Goal: Information Seeking & Learning: Compare options

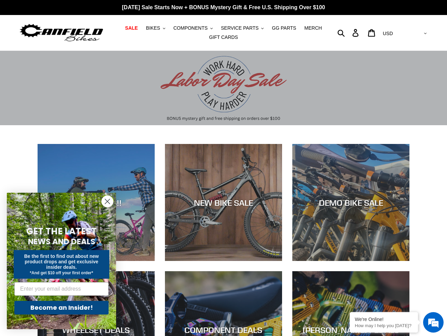
click at [107, 200] on circle "Close dialog" at bounding box center [107, 201] width 11 height 11
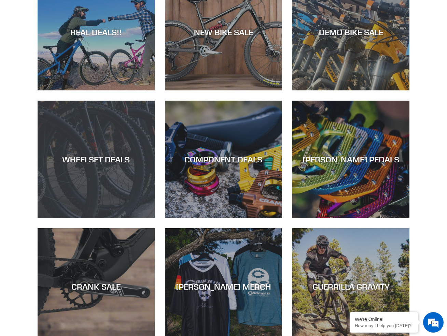
click at [86, 159] on div "WHEELSET DEALS" at bounding box center [96, 160] width 117 height 10
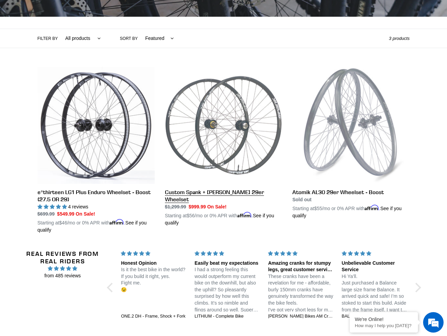
click at [224, 156] on link "Custom Spank + Hadley DH 29er Wheelset" at bounding box center [223, 147] width 117 height 160
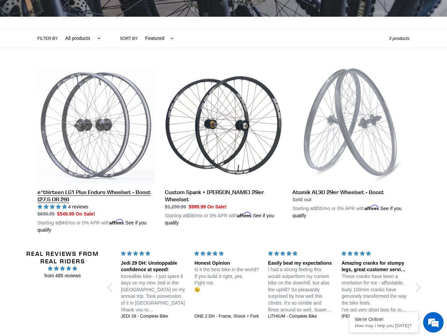
click at [86, 127] on link "e*thirteen LG1 Plus Enduro Wheelset - Boost (27.5 OR 29)" at bounding box center [96, 150] width 117 height 167
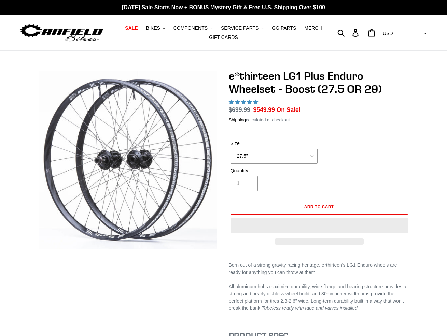
select select "highest-rating"
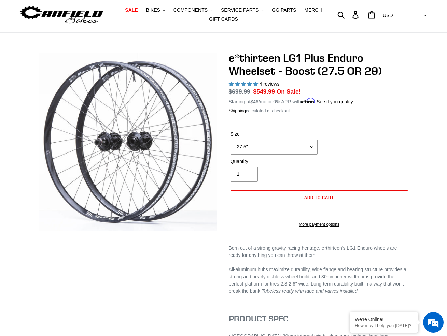
scroll to position [34, 0]
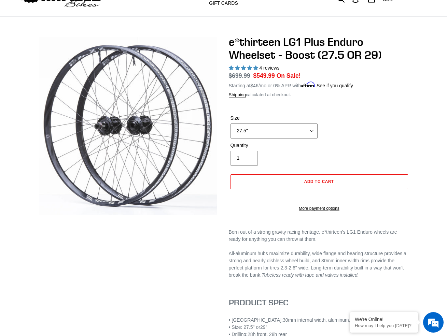
click at [271, 127] on select "27.5" 29"" at bounding box center [274, 131] width 87 height 15
select select "29""
click at [231, 124] on select "27.5" 29"" at bounding box center [274, 131] width 87 height 15
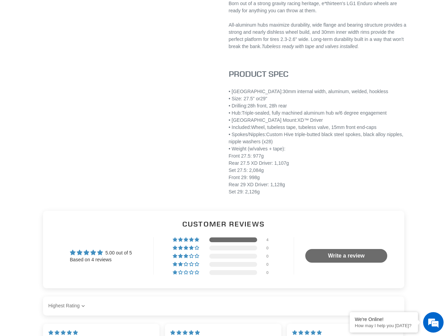
scroll to position [307, 0]
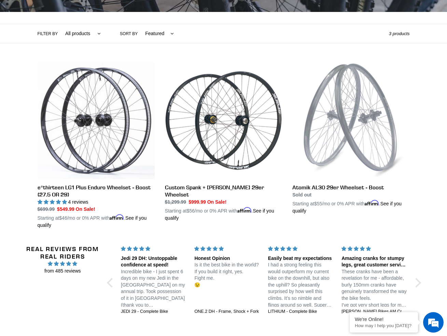
scroll to position [137, 0]
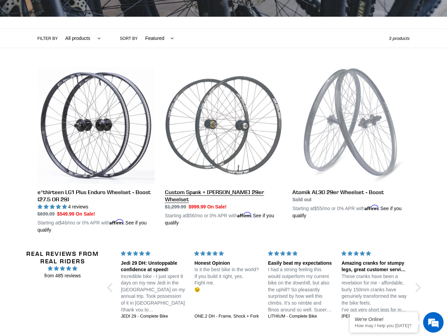
click at [228, 133] on link "Custom Spank + [PERSON_NAME] 29er Wheelset" at bounding box center [223, 147] width 117 height 160
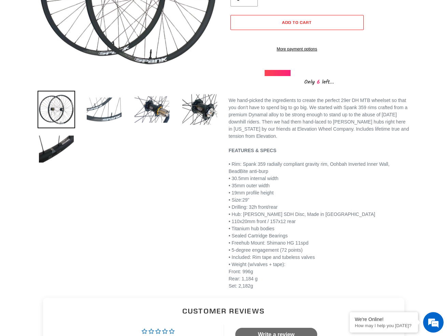
click at [112, 106] on img at bounding box center [104, 110] width 38 height 38
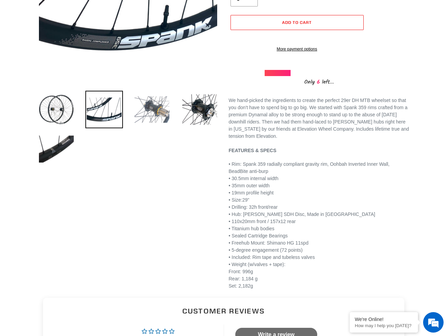
click at [142, 114] on img at bounding box center [152, 110] width 38 height 38
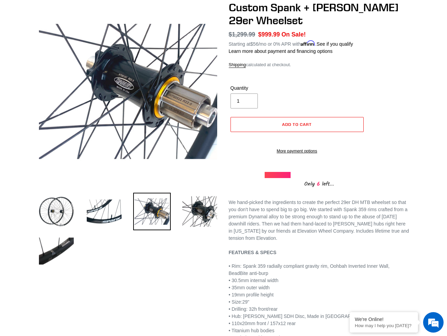
scroll to position [68, 0]
click at [206, 199] on img at bounding box center [200, 212] width 38 height 38
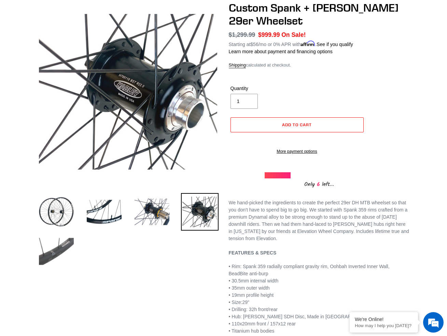
click at [62, 234] on img at bounding box center [57, 252] width 38 height 38
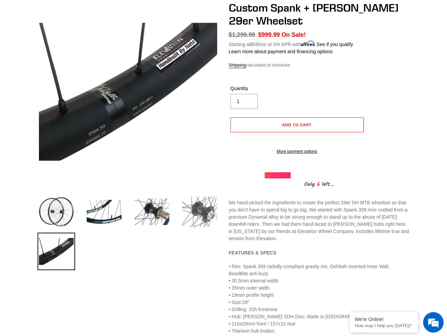
click at [203, 211] on img at bounding box center [200, 212] width 38 height 38
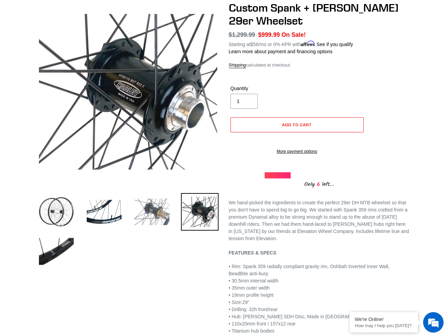
click at [161, 210] on img at bounding box center [152, 212] width 38 height 38
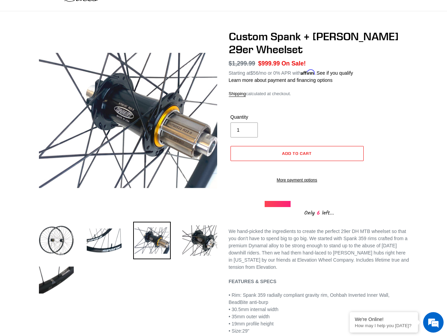
scroll to position [34, 0]
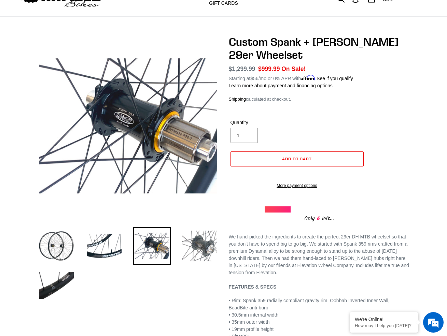
click at [204, 239] on img at bounding box center [200, 246] width 38 height 38
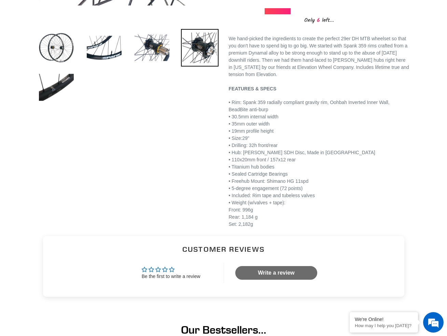
scroll to position [307, 0]
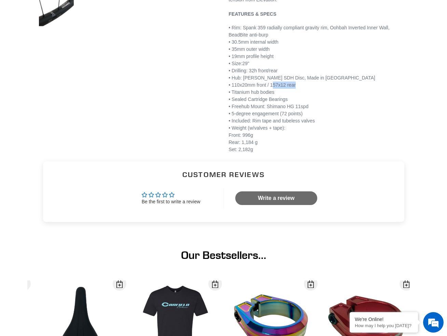
drag, startPoint x: 273, startPoint y: 91, endPoint x: 304, endPoint y: 95, distance: 31.4
click at [304, 89] on div "• 110x20mm front / 157x12 rear" at bounding box center [319, 85] width 181 height 7
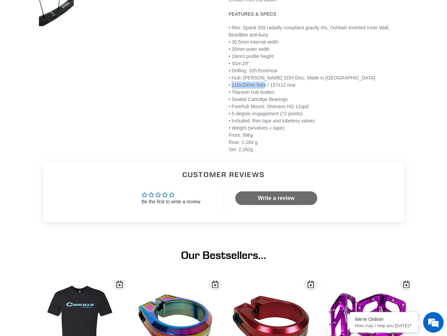
drag, startPoint x: 232, startPoint y: 93, endPoint x: 265, endPoint y: 92, distance: 33.1
click at [265, 88] on span "• 110x20mm front / 157x12 rear" at bounding box center [262, 84] width 67 height 5
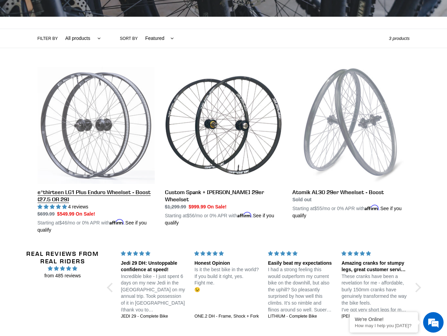
click at [78, 138] on link "e*thirteen LG1 Plus Enduro Wheelset - Boost (27.5 OR 29)" at bounding box center [96, 150] width 117 height 167
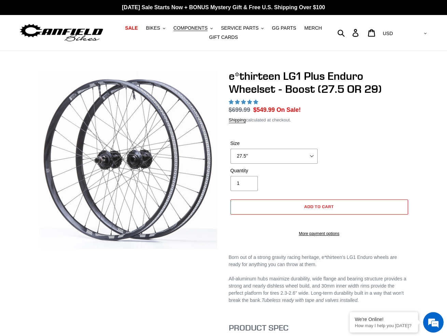
select select "highest-rating"
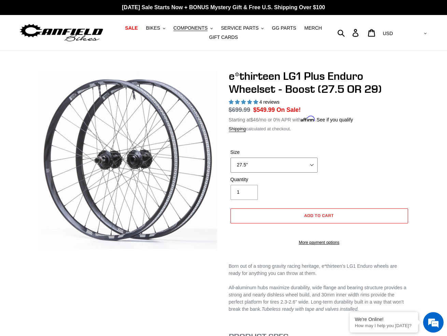
click at [249, 159] on select "27.5" 29"" at bounding box center [274, 165] width 87 height 15
select select "29""
click at [231, 158] on select "27.5" 29"" at bounding box center [274, 165] width 87 height 15
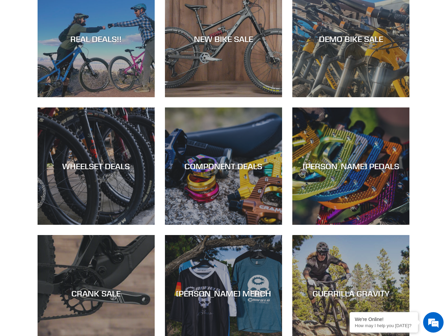
scroll to position [170, 0]
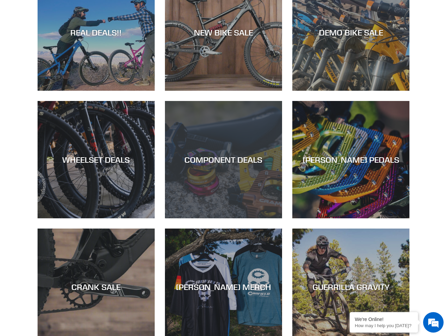
click at [214, 219] on div "COMPONENT DEALS" at bounding box center [223, 219] width 117 height 0
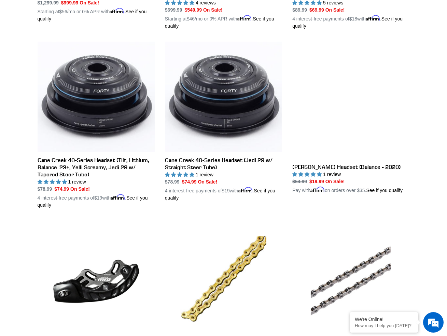
scroll to position [342, 0]
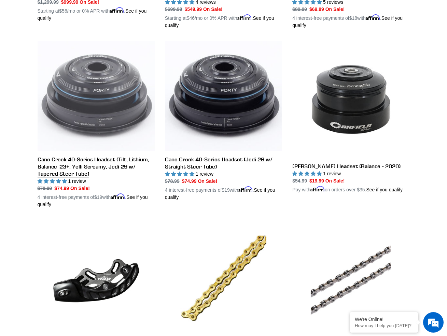
click at [77, 122] on link "Cane Creek 40-Series Headset (Tilt, Lithium, Balance '23+, Yelli Screamy, Jedi …" at bounding box center [96, 124] width 117 height 167
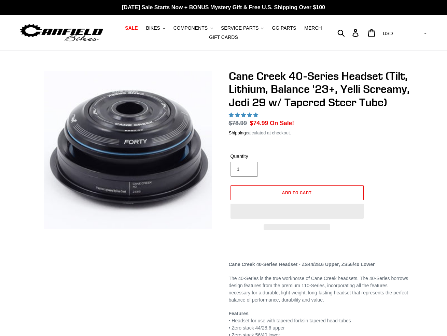
select select "highest-rating"
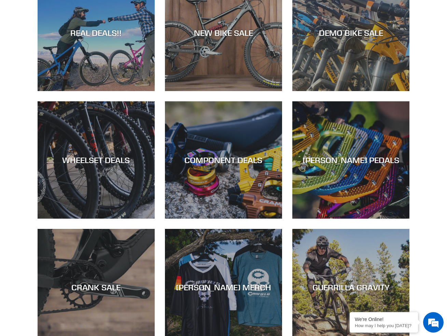
scroll to position [307, 0]
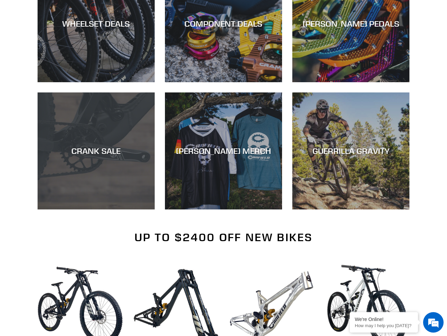
click at [82, 210] on div "CRANK SALE" at bounding box center [96, 210] width 117 height 0
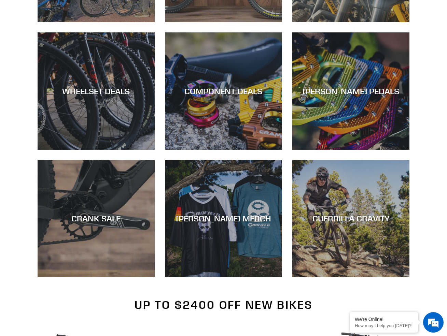
scroll to position [342, 0]
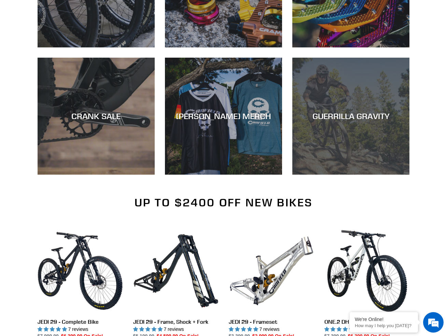
click at [375, 115] on div "GUERRILLA GRAVITY" at bounding box center [350, 116] width 117 height 10
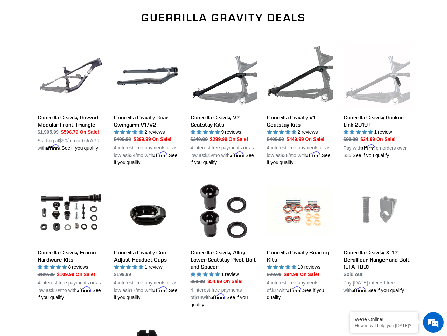
scroll to position [273, 0]
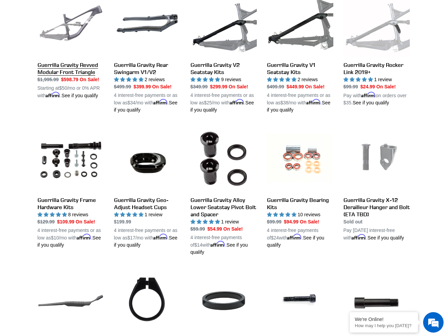
click at [60, 67] on link "Guerrilla Gravity Revved Modular Front Triangle" at bounding box center [71, 44] width 66 height 109
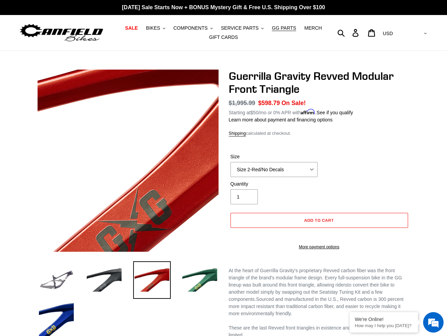
scroll to position [102, 0]
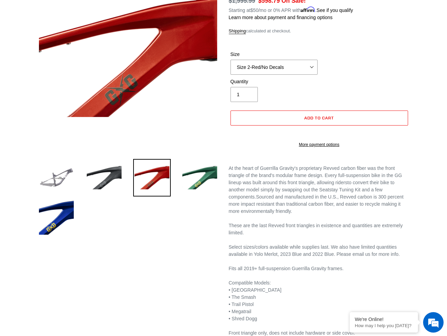
click at [51, 182] on img at bounding box center [57, 178] width 38 height 38
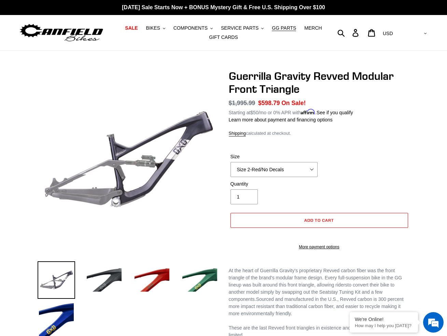
scroll to position [0, 0]
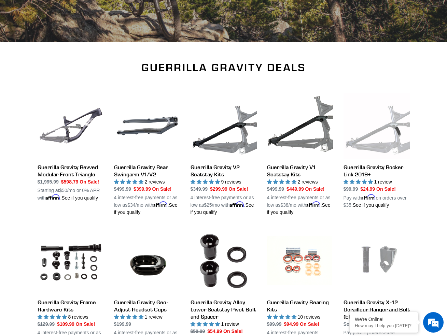
scroll to position [273, 0]
